Goal: Complete application form: Complete application form

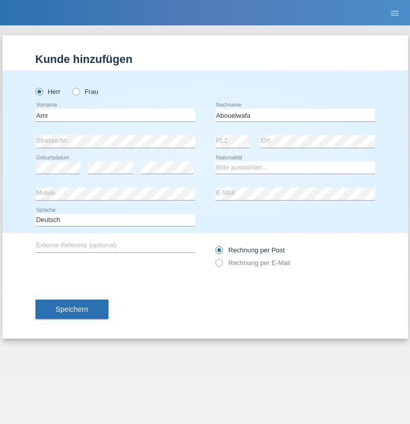
type input "Abouelwafa"
select select "CH"
radio input "true"
click at [115, 115] on input "text" at bounding box center [116, 115] width 160 height 13
type input "VEILLANCE"
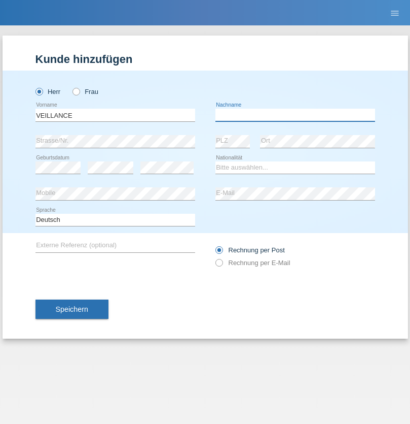
click at [295, 115] on input "text" at bounding box center [296, 115] width 160 height 13
type input "DEUTCHA"
select select "CM"
select select "C"
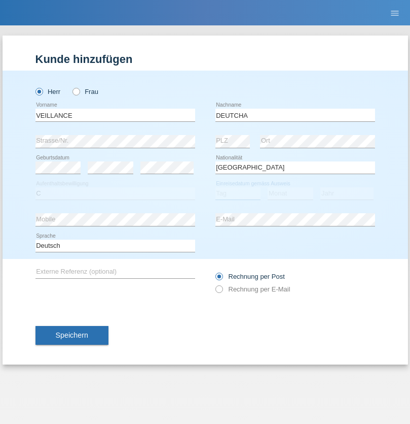
select select "19"
select select "09"
select select "2021"
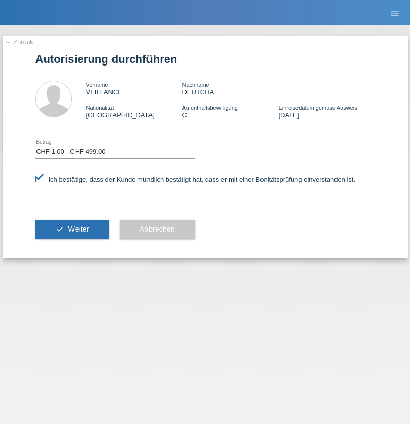
select select "1"
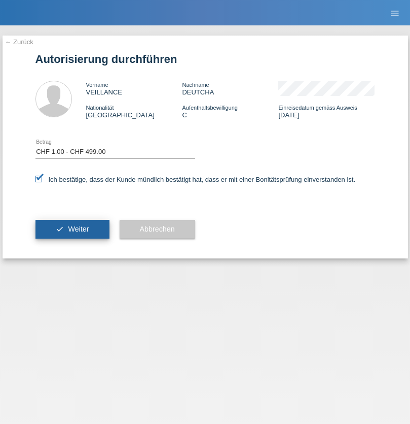
click at [72, 229] on span "Weiter" at bounding box center [78, 229] width 21 height 8
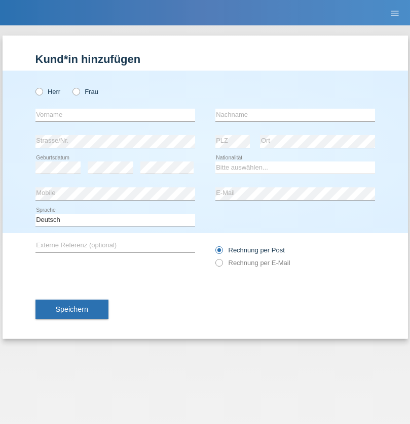
radio input "true"
click at [115, 115] on input "text" at bounding box center [116, 115] width 160 height 13
type input "Amr"
click at [295, 115] on input "text" at bounding box center [296, 115] width 160 height 13
type input "Abouelwafa"
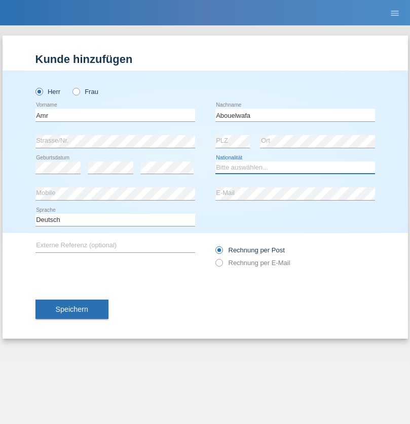
select select "CH"
radio input "true"
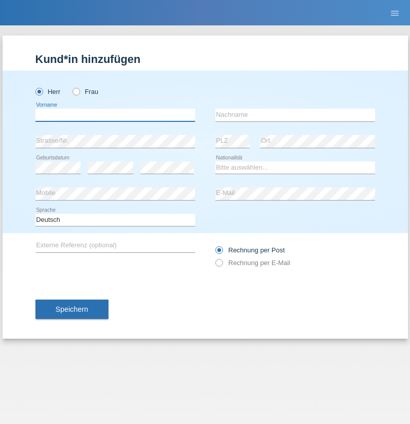
click at [115, 115] on input "text" at bounding box center [116, 115] width 160 height 13
type input "Jörg"
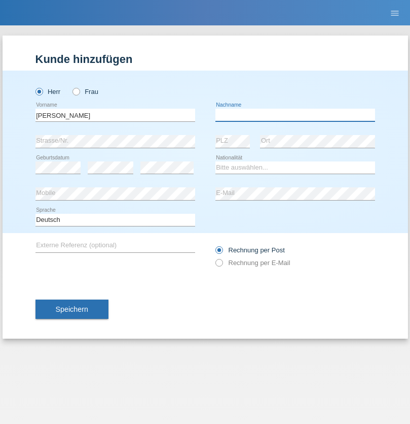
click at [295, 115] on input "text" at bounding box center [296, 115] width 160 height 13
type input "Traksel"
select select "DE"
select select "C"
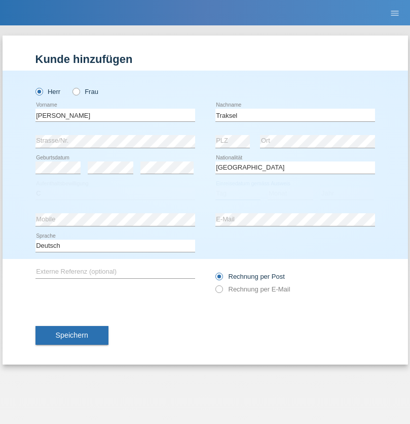
select select "01"
select select "07"
select select "2008"
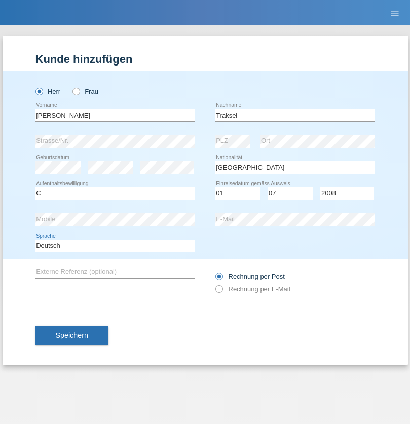
select select "en"
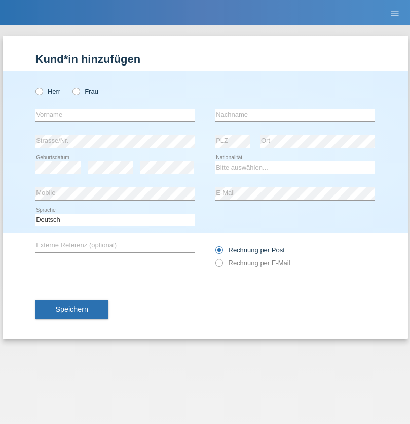
radio input "true"
select select "RS"
select select "C"
select select "08"
select select "10"
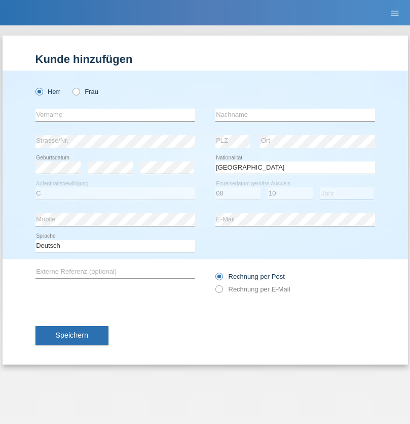
select select "2006"
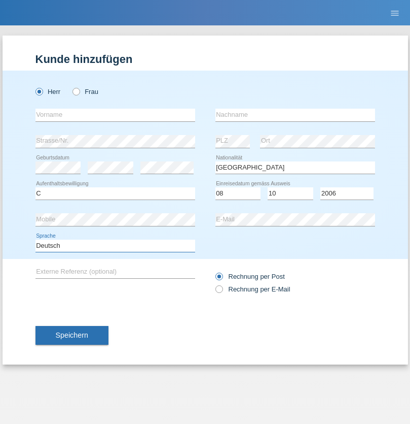
select select "en"
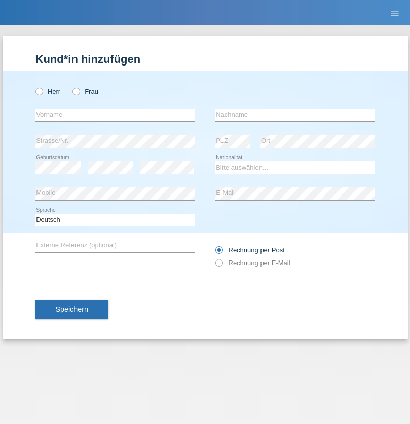
radio input "true"
click at [115, 115] on input "text" at bounding box center [116, 115] width 160 height 13
type input "Sladjan"
click at [295, 115] on input "text" at bounding box center [296, 115] width 160 height 13
type input "Pejic"
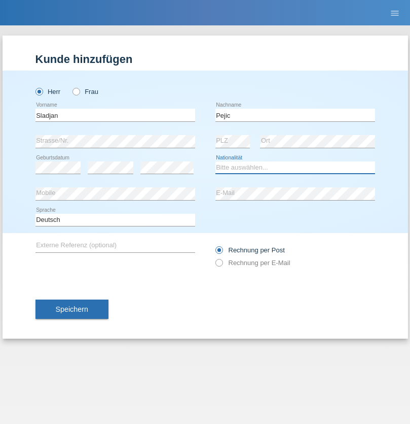
select select "CH"
radio input "true"
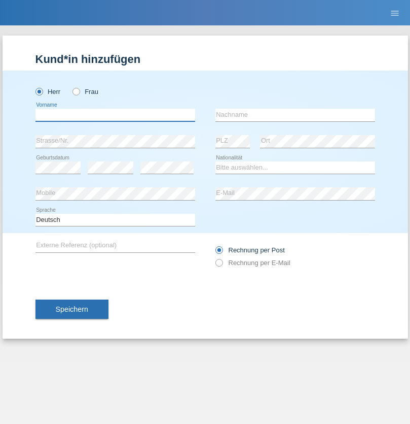
click at [115, 115] on input "text" at bounding box center [116, 115] width 160 height 13
type input "Mohammad Qais"
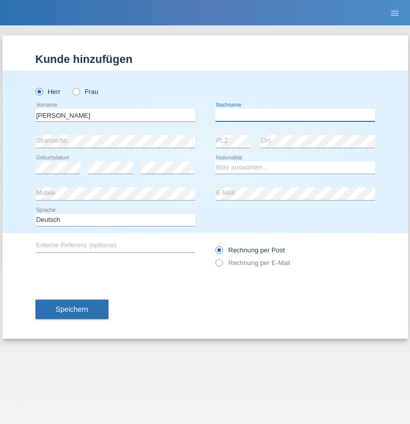
click at [295, 115] on input "text" at bounding box center [296, 115] width 160 height 13
type input "Nemani"
select select "AF"
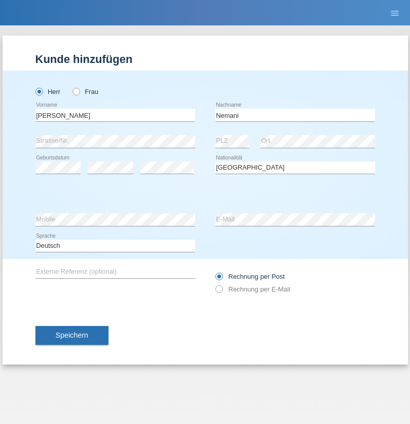
select select "C"
select select "02"
select select "01"
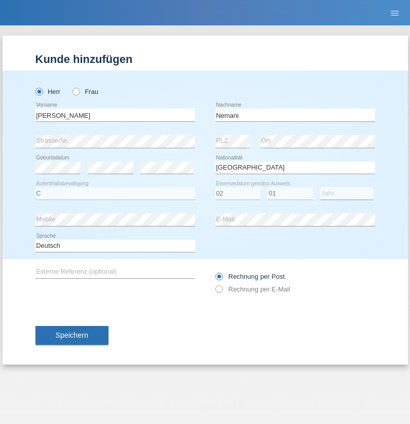
select select "2021"
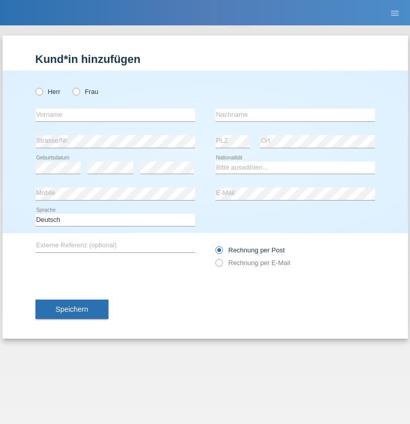
radio input "true"
click at [115, 115] on input "text" at bounding box center [116, 115] width 160 height 13
type input "Besart"
